Goal: Task Accomplishment & Management: Manage account settings

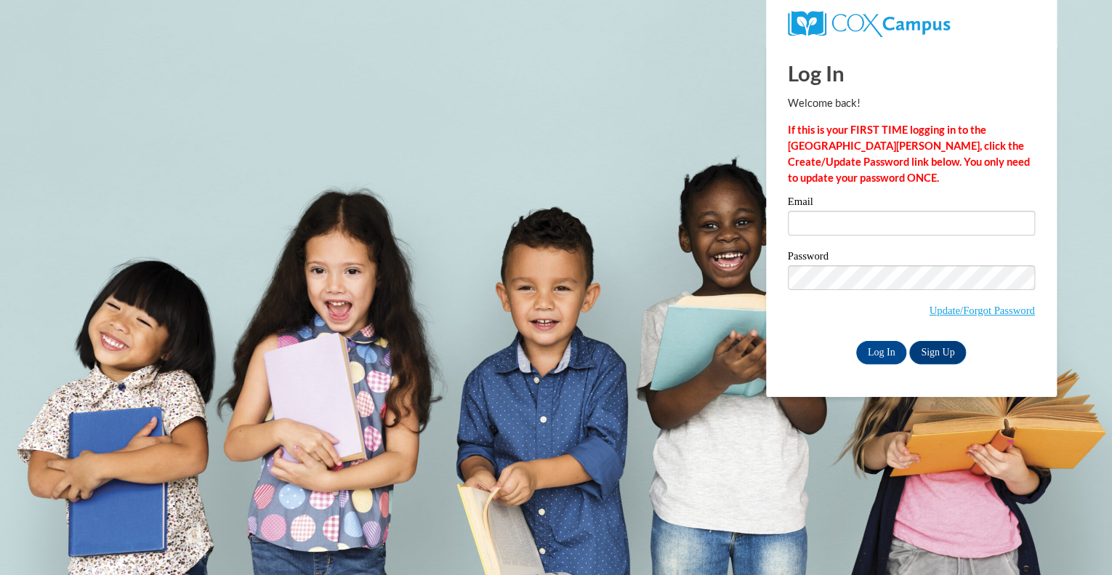
type input "[PERSON_NAME][EMAIL_ADDRESS][PERSON_NAME][DOMAIN_NAME]"
drag, startPoint x: 841, startPoint y: 360, endPoint x: 849, endPoint y: 360, distance: 8.7
click at [841, 360] on div "Log In Sign Up" at bounding box center [911, 352] width 247 height 23
click at [878, 354] on input "Log In" at bounding box center [881, 352] width 51 height 23
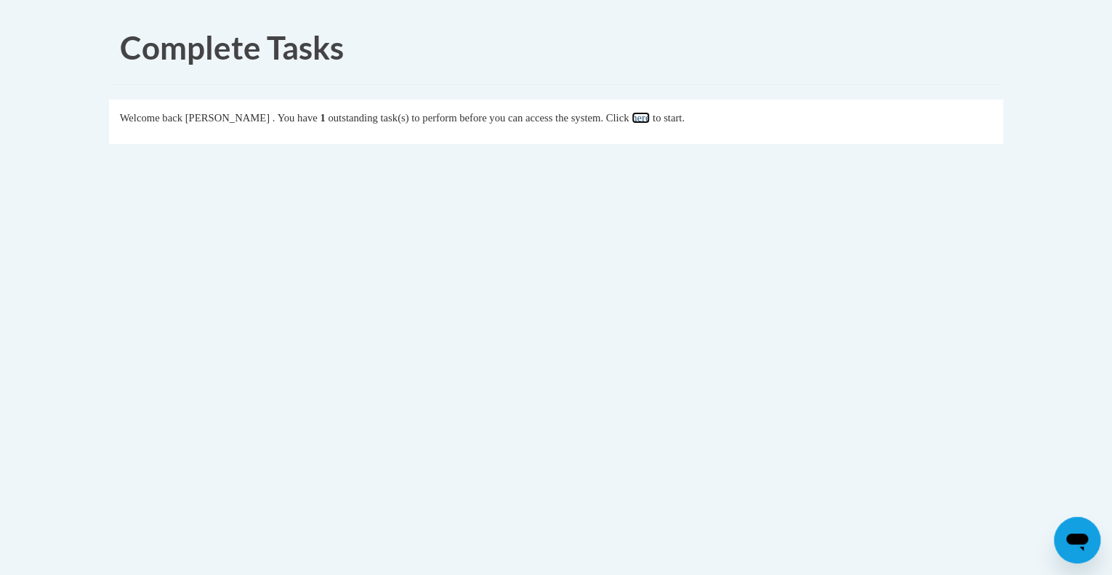
click at [650, 121] on link "here" at bounding box center [640, 118] width 18 height 12
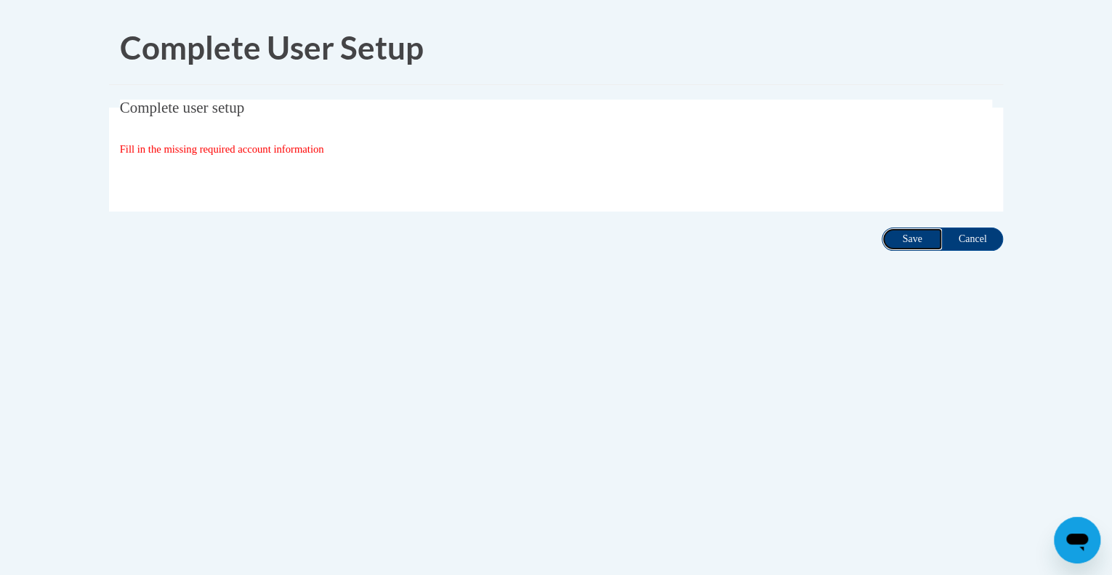
click at [925, 239] on input "Save" at bounding box center [911, 238] width 61 height 23
